Goal: Task Accomplishment & Management: Manage account settings

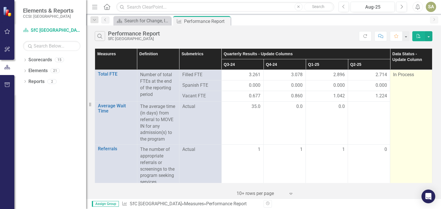
click at [403, 74] on span "In Process" at bounding box center [403, 74] width 21 height 5
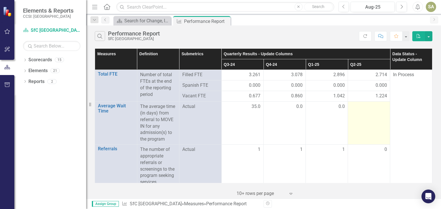
click at [371, 112] on td at bounding box center [369, 123] width 42 height 43
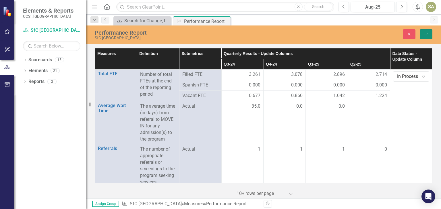
click at [426, 33] on icon "Save" at bounding box center [425, 34] width 5 height 4
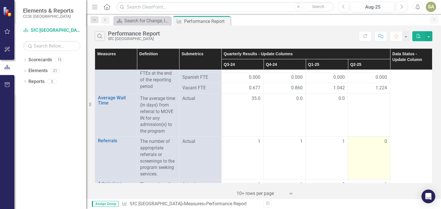
scroll to position [7, 0]
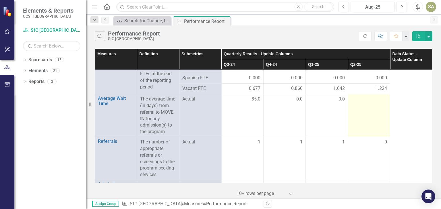
click at [365, 102] on div at bounding box center [368, 99] width 36 height 7
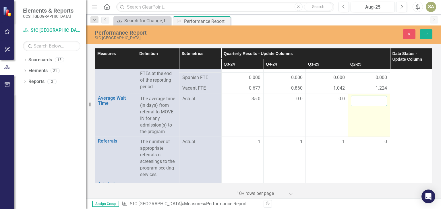
click at [365, 102] on input "number" at bounding box center [368, 101] width 36 height 11
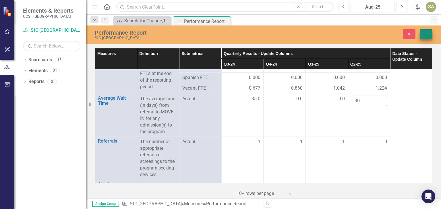
type input "30"
click at [426, 32] on icon "Save" at bounding box center [425, 34] width 5 height 4
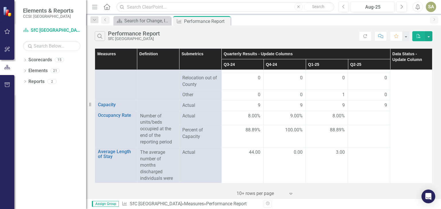
scroll to position [662, 0]
click at [371, 116] on div at bounding box center [368, 116] width 36 height 7
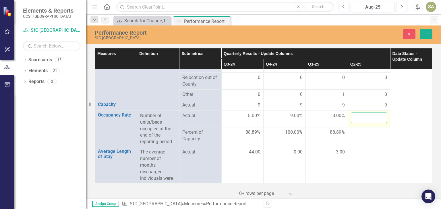
click at [371, 116] on input "number" at bounding box center [368, 118] width 36 height 11
type input "9"
click at [424, 32] on icon "Save" at bounding box center [425, 34] width 5 height 4
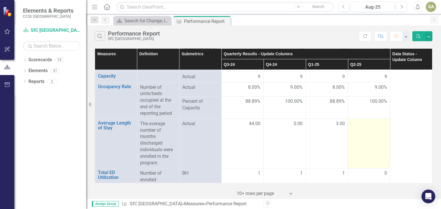
scroll to position [691, 0]
click at [363, 121] on div at bounding box center [368, 124] width 36 height 7
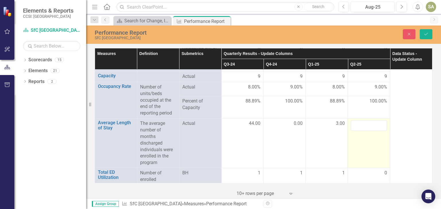
click at [363, 121] on input "number" at bounding box center [368, 125] width 36 height 11
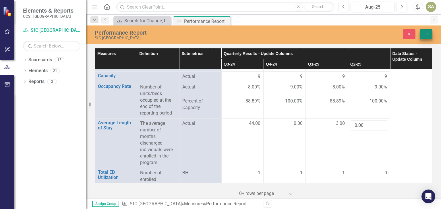
type input "0.00"
click at [423, 30] on button "Save" at bounding box center [425, 34] width 13 height 10
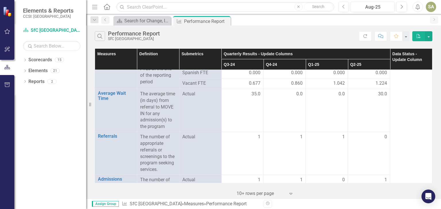
scroll to position [0, 0]
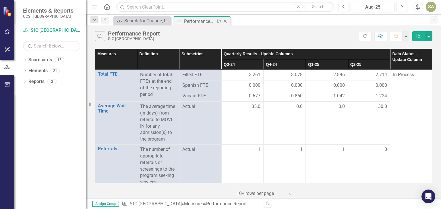
click at [189, 22] on div "Performance Report" at bounding box center [199, 21] width 31 height 7
click at [144, 21] on div "Search for Change, Inc Landing Page" at bounding box center [143, 20] width 38 height 7
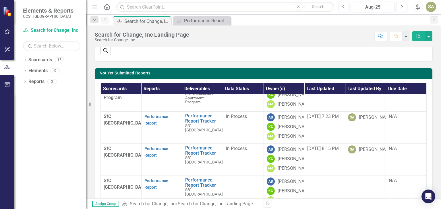
scroll to position [157, 0]
click at [192, 133] on td "Performance Report Tracker SfC Larchmont House Link Open Element" at bounding box center [202, 128] width 41 height 32
click at [150, 179] on link "Performance Report" at bounding box center [156, 184] width 24 height 11
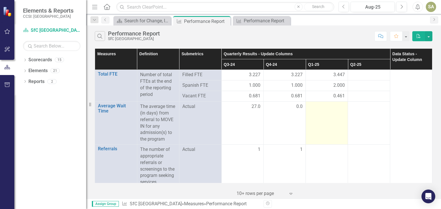
click at [325, 105] on div at bounding box center [326, 107] width 36 height 7
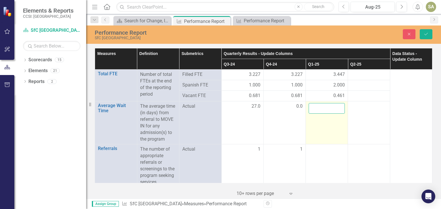
click at [323, 111] on input "number" at bounding box center [326, 108] width 36 height 11
click at [319, 107] on input "number" at bounding box center [326, 108] width 36 height 11
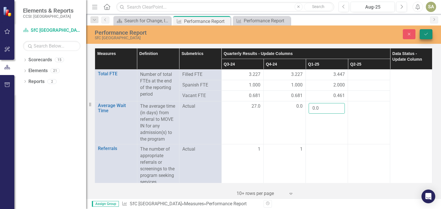
type input "0.0"
click at [427, 36] on icon "Save" at bounding box center [425, 34] width 5 height 4
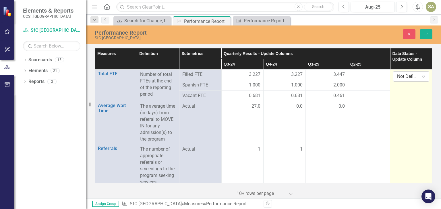
click at [406, 79] on div "Not Defined" at bounding box center [408, 76] width 22 height 7
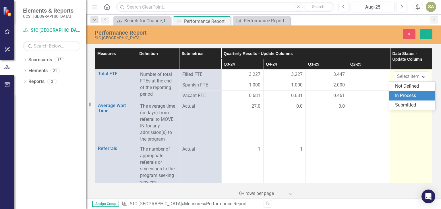
click at [399, 97] on div "In Process" at bounding box center [413, 96] width 37 height 7
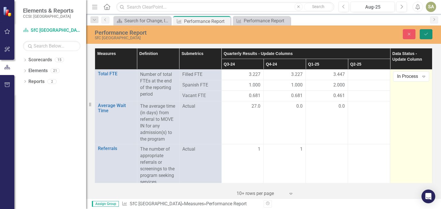
click at [425, 33] on icon "Save" at bounding box center [425, 34] width 5 height 4
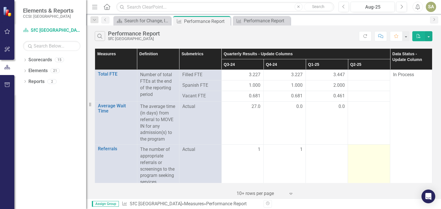
click at [361, 145] on td at bounding box center [369, 166] width 42 height 43
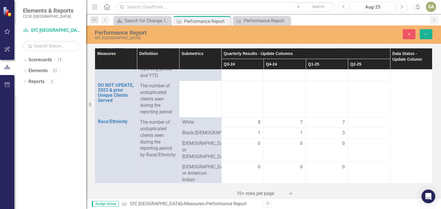
scroll to position [232, 0]
click at [326, 137] on div "3" at bounding box center [326, 134] width 36 height 7
click at [332, 133] on div "3" at bounding box center [326, 134] width 36 height 7
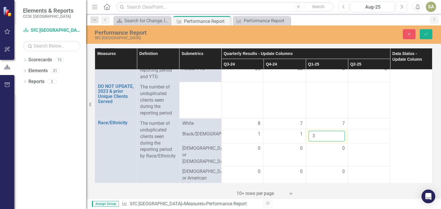
click at [332, 133] on input "3" at bounding box center [326, 136] width 36 height 11
type input "1"
click at [322, 86] on td at bounding box center [326, 100] width 42 height 36
click at [424, 32] on icon "Save" at bounding box center [425, 34] width 5 height 4
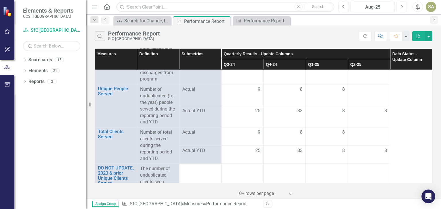
scroll to position [150, 0]
